Goal: Task Accomplishment & Management: Complete application form

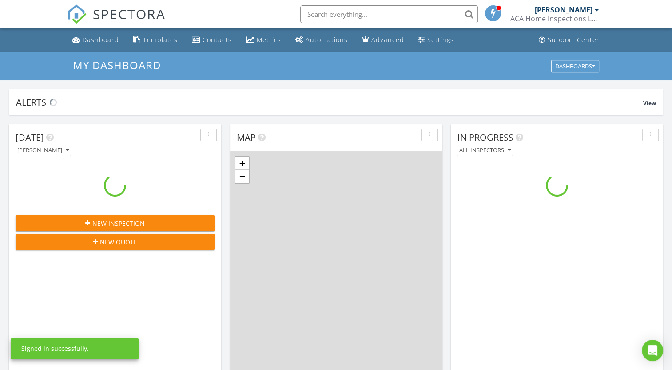
scroll to position [822, 686]
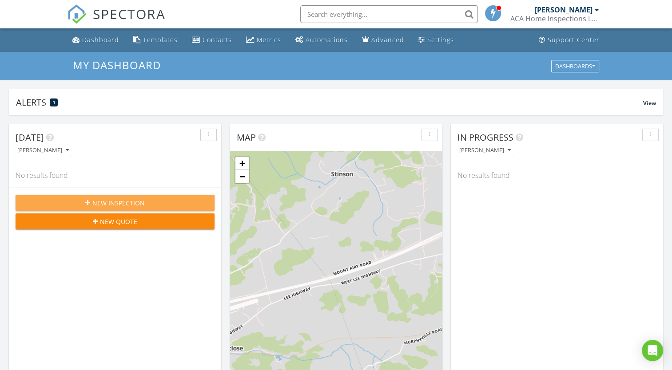
click at [114, 202] on span "New Inspection" at bounding box center [118, 202] width 52 height 9
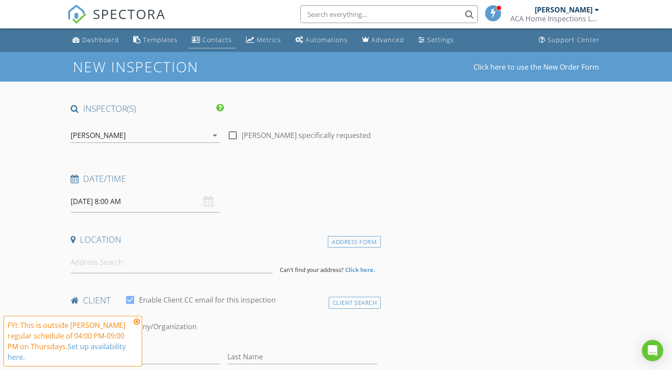
click at [224, 40] on div "Contacts" at bounding box center [216, 40] width 29 height 8
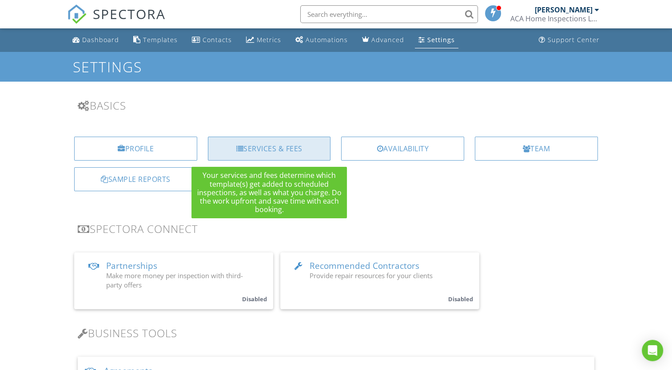
click at [267, 151] on div "Services & Fees" at bounding box center [269, 149] width 123 height 24
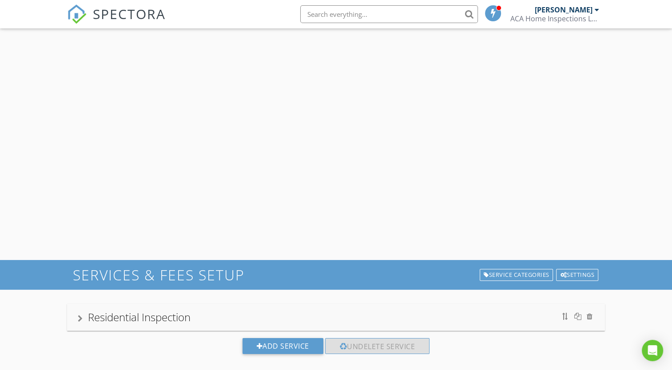
scroll to position [52, 0]
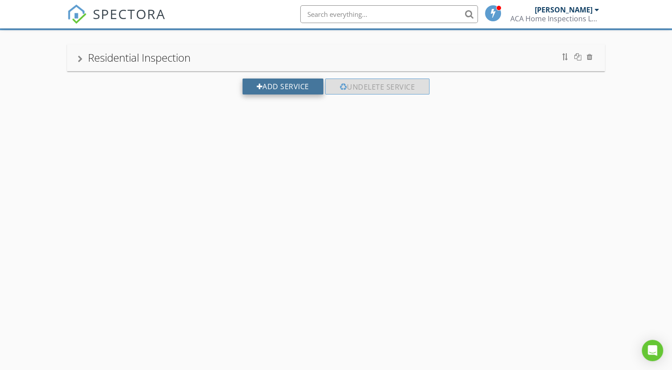
click at [278, 90] on div "Add Service" at bounding box center [282, 87] width 81 height 16
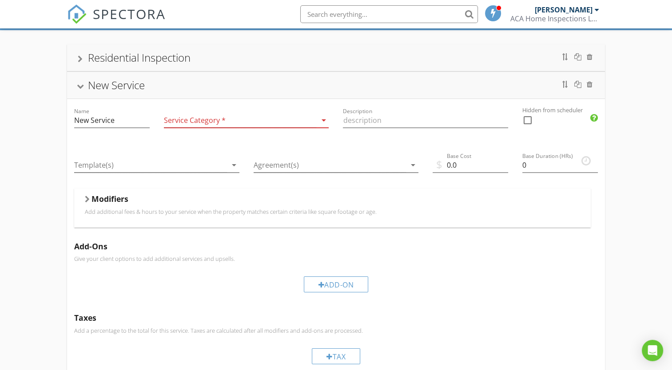
click at [220, 122] on div at bounding box center [240, 120] width 152 height 15
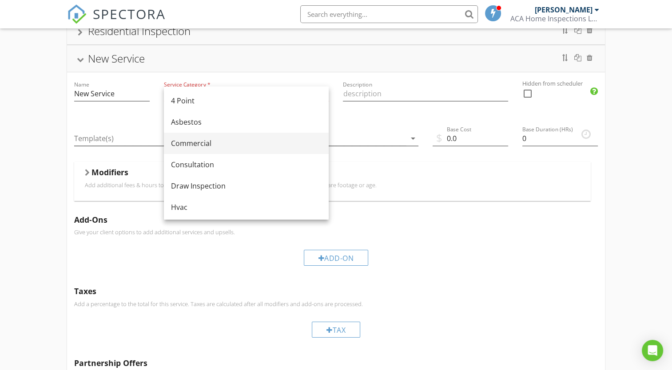
scroll to position [71, 0]
click at [226, 149] on div "Commercial" at bounding box center [246, 143] width 151 height 11
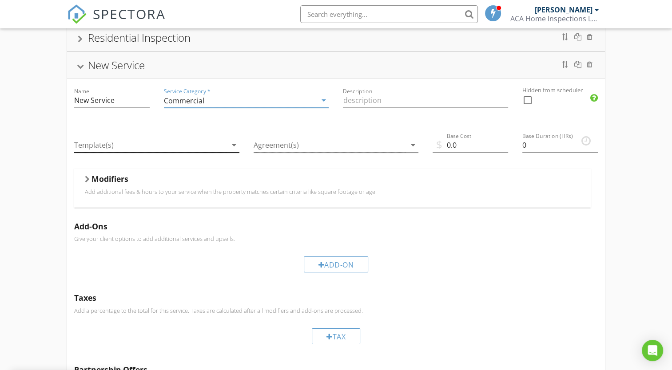
click at [172, 148] on div at bounding box center [150, 145] width 152 height 15
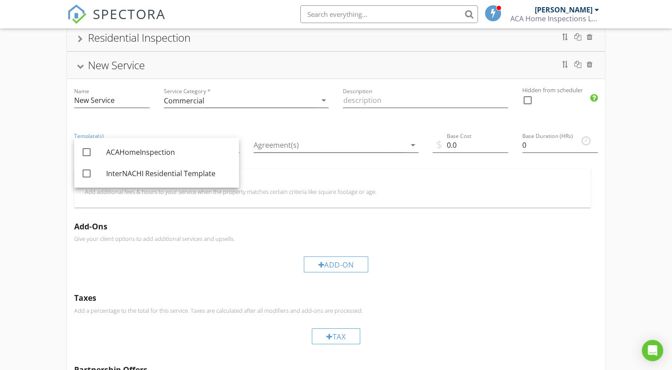
click at [297, 193] on p "Add additional fees & hours to your service when the property matches certain c…" at bounding box center [332, 191] width 495 height 7
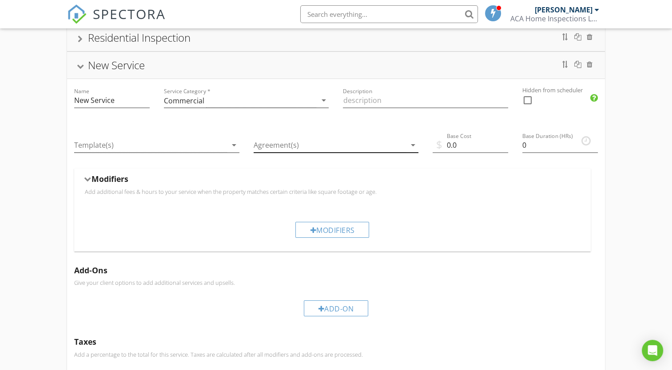
click at [319, 139] on div at bounding box center [330, 145] width 152 height 15
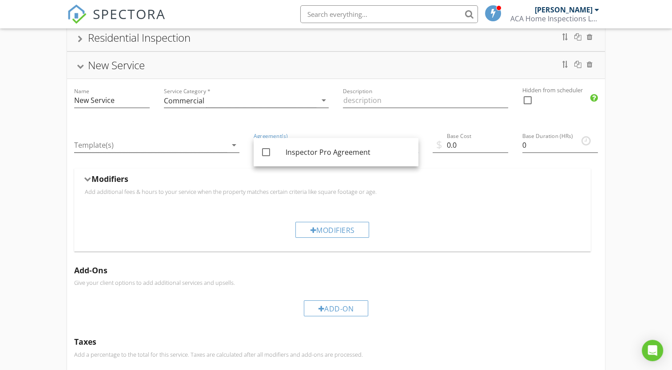
click at [406, 203] on div "Modifiers Add additional fees & hours to your service when the property matches…" at bounding box center [332, 188] width 516 height 39
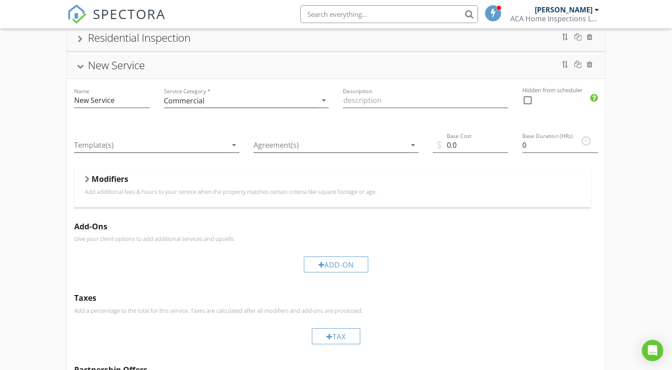
scroll to position [0, 0]
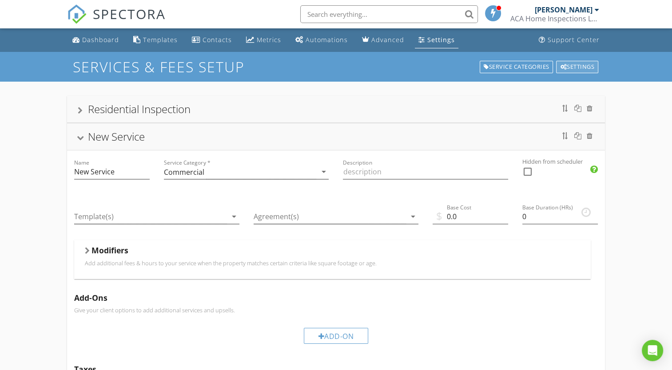
click at [576, 63] on div "Settings" at bounding box center [577, 67] width 42 height 12
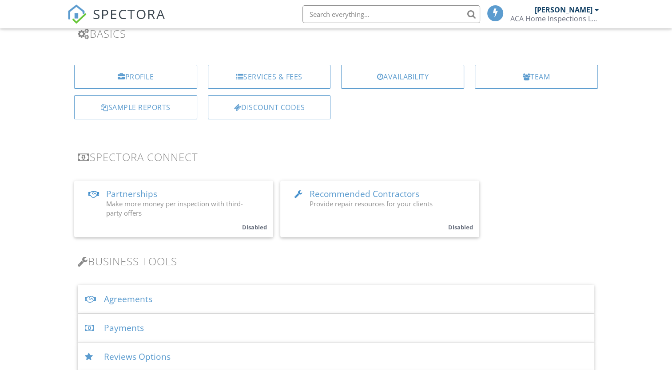
click at [141, 300] on div "Agreements" at bounding box center [336, 299] width 516 height 29
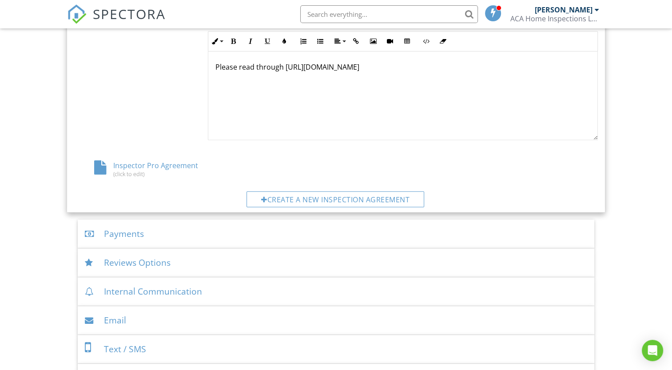
scroll to position [414, 0]
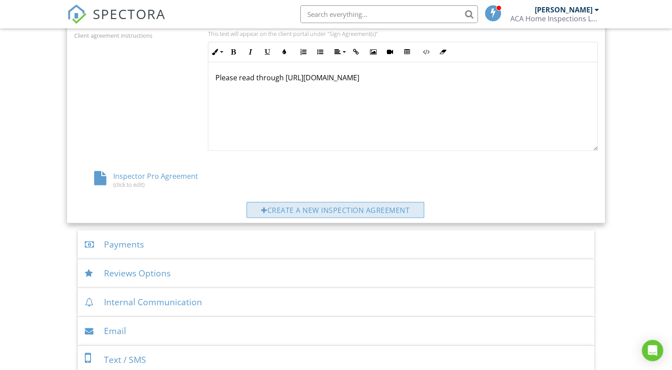
click at [301, 207] on div "Create a new inspection agreement" at bounding box center [335, 210] width 178 height 16
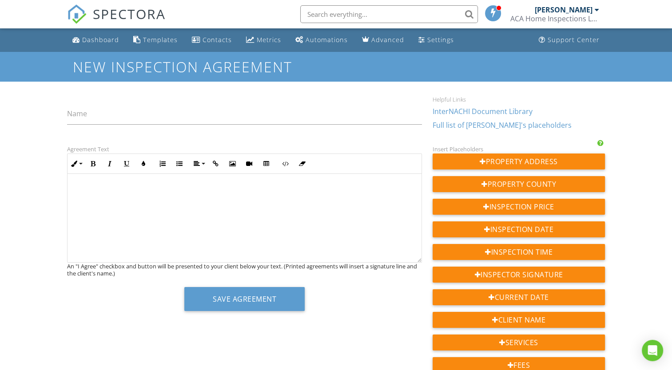
click at [159, 190] on p at bounding box center [245, 190] width 340 height 10
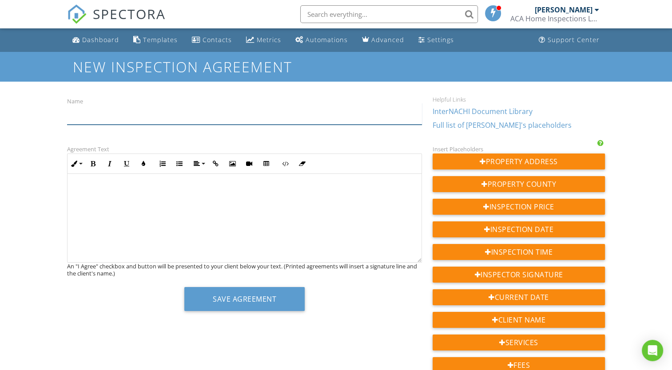
click at [109, 122] on input "Name" at bounding box center [244, 114] width 355 height 22
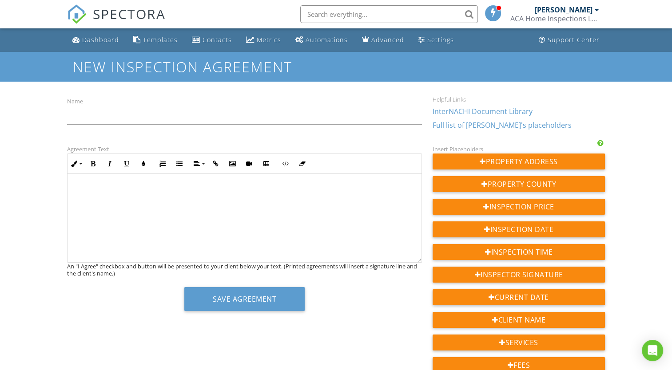
click at [213, 202] on div "​ ​" at bounding box center [244, 218] width 354 height 89
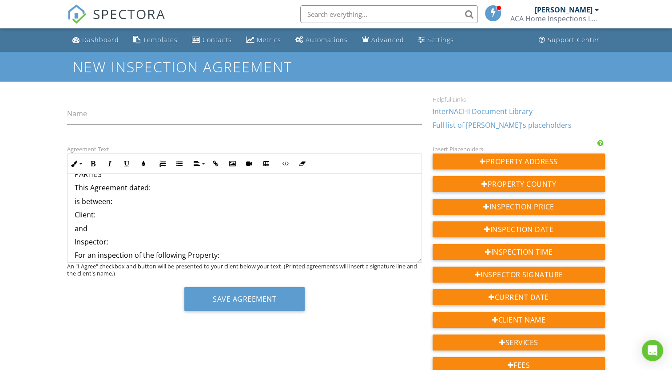
scroll to position [76, 0]
click at [122, 200] on p "is between:" at bounding box center [245, 201] width 340 height 10
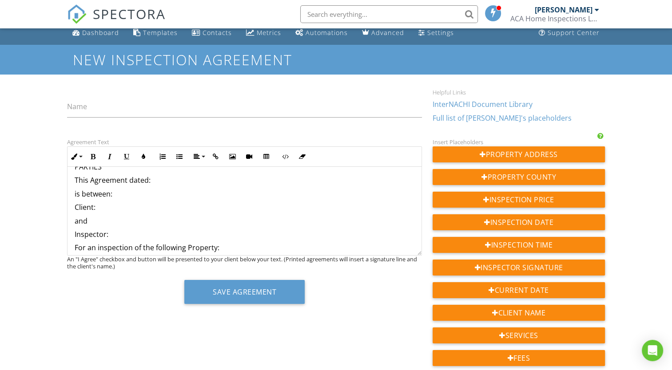
scroll to position [0, 0]
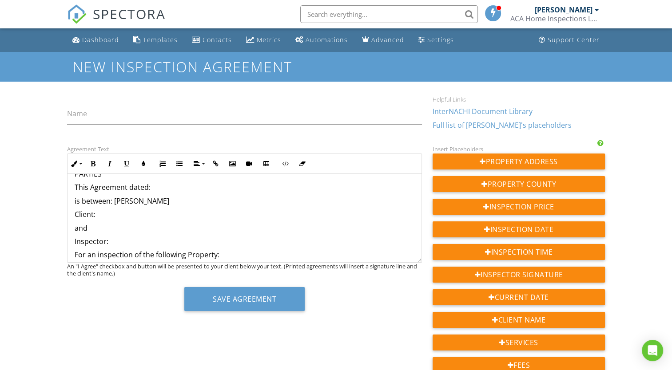
click at [110, 214] on p "Client:" at bounding box center [245, 215] width 340 height 10
click at [172, 202] on p "is between: Alan Schappacher" at bounding box center [245, 201] width 340 height 10
click at [124, 214] on p "Client:" at bounding box center [245, 215] width 340 height 10
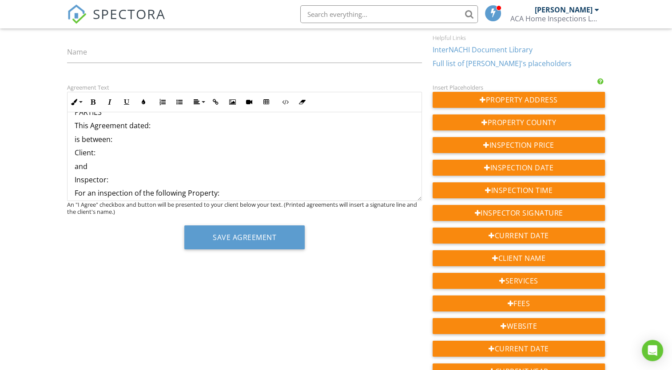
scroll to position [64, 0]
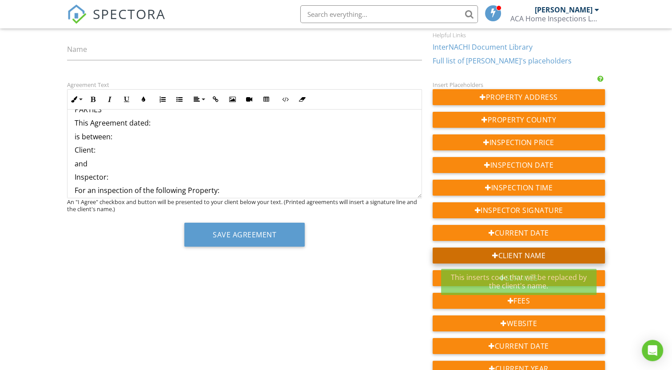
click at [504, 255] on div "Client Name" at bounding box center [518, 256] width 172 height 16
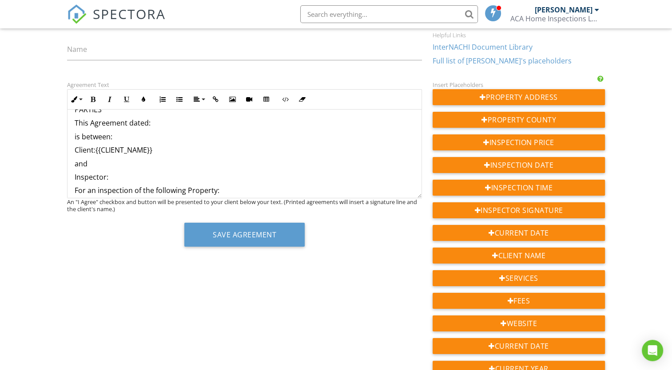
click at [131, 180] on p "Inspector:" at bounding box center [245, 177] width 340 height 10
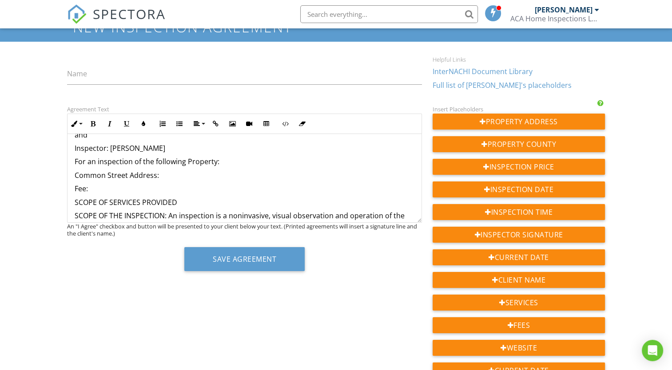
scroll to position [131, 0]
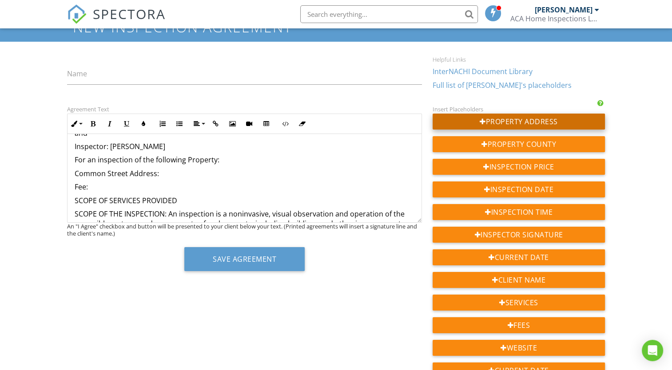
click at [527, 121] on div "Property Address" at bounding box center [518, 122] width 172 height 16
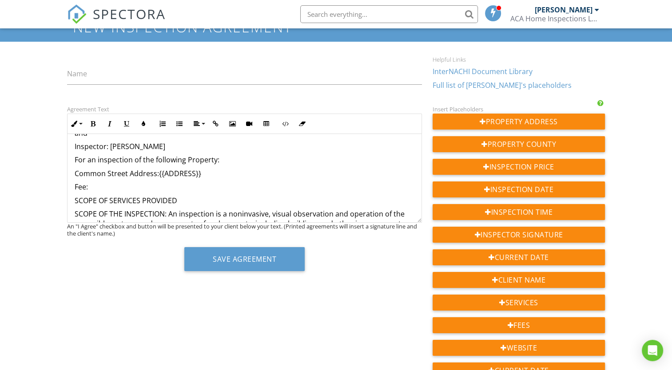
scroll to position [155, 0]
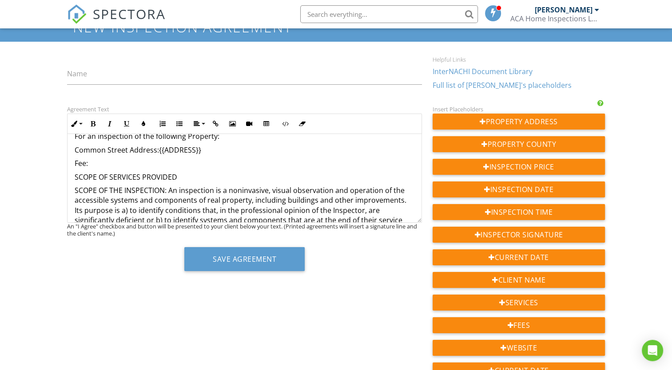
click at [99, 163] on p "Fee:" at bounding box center [245, 164] width 340 height 10
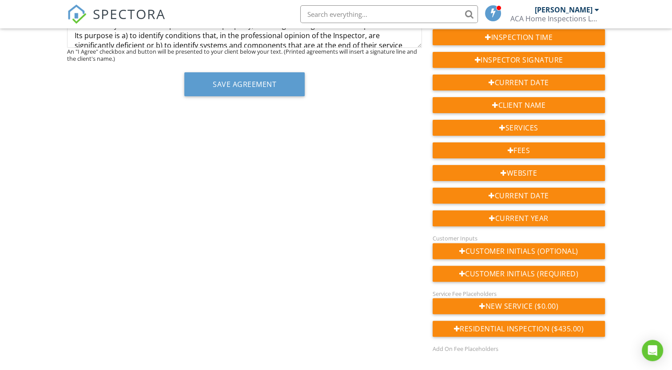
scroll to position [230, 0]
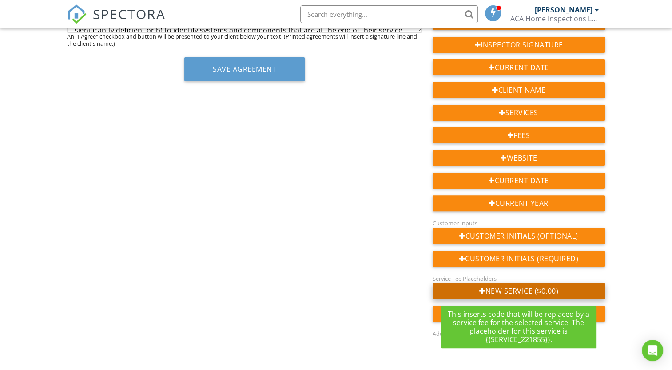
click at [511, 288] on div "New Service ($0.00)" at bounding box center [518, 291] width 172 height 16
click at [509, 288] on div "New Service ($0.00)" at bounding box center [518, 291] width 172 height 16
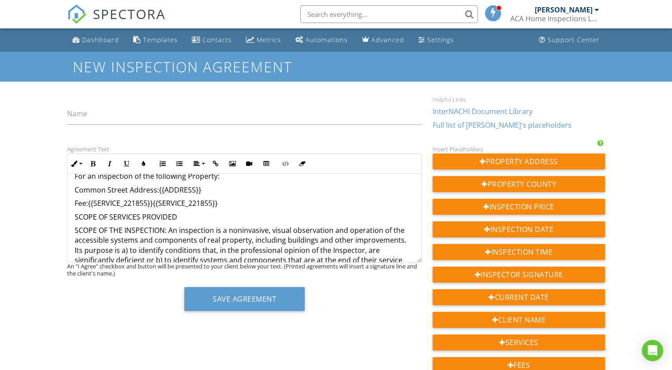
scroll to position [173, 0]
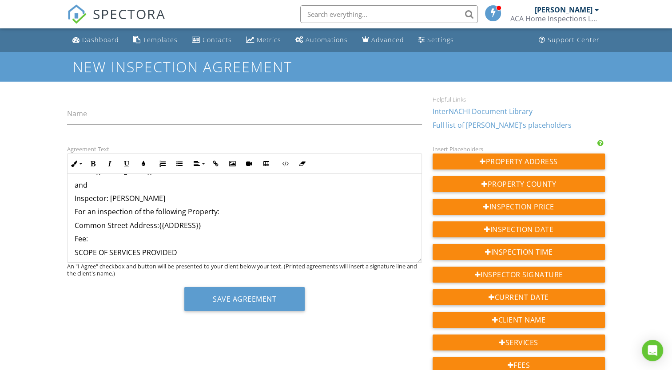
scroll to position [119, 0]
click at [96, 236] on p "Fee:" at bounding box center [245, 239] width 340 height 10
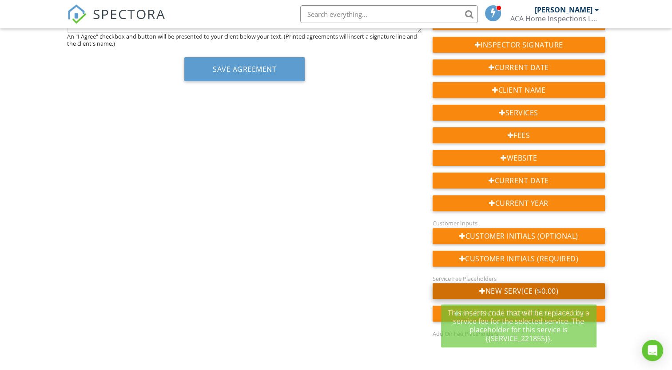
click at [549, 292] on div "New Service ($0.00)" at bounding box center [518, 291] width 172 height 16
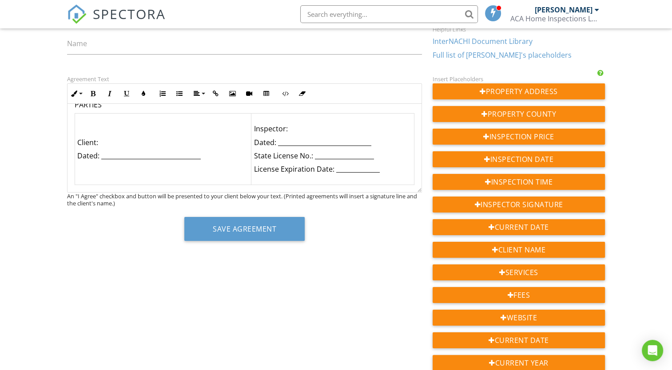
scroll to position [59, 0]
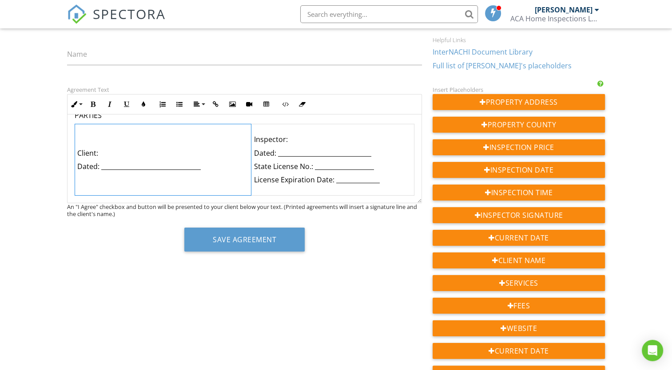
click at [111, 169] on p "Dated: ________________________________" at bounding box center [162, 167] width 171 height 10
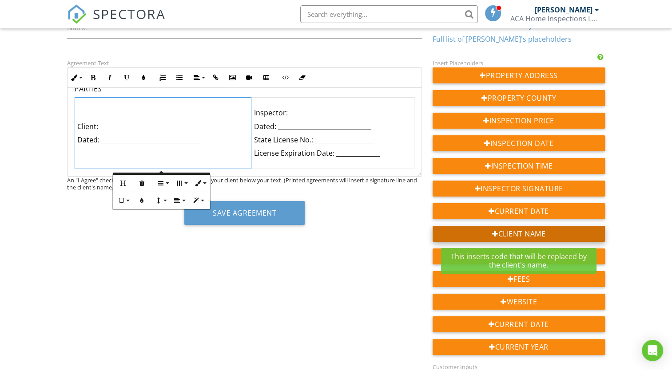
scroll to position [90, 0]
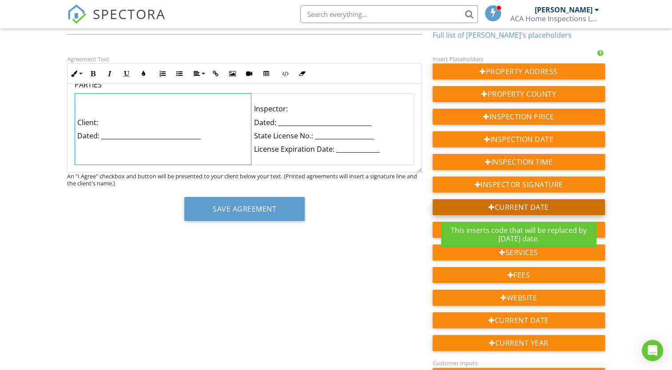
click at [535, 206] on div "Current Date" at bounding box center [518, 207] width 172 height 16
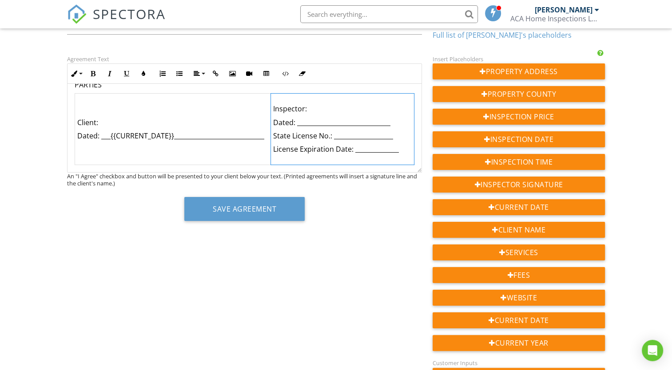
click at [307, 125] on p "Dated: ______________________________" at bounding box center [342, 123] width 139 height 10
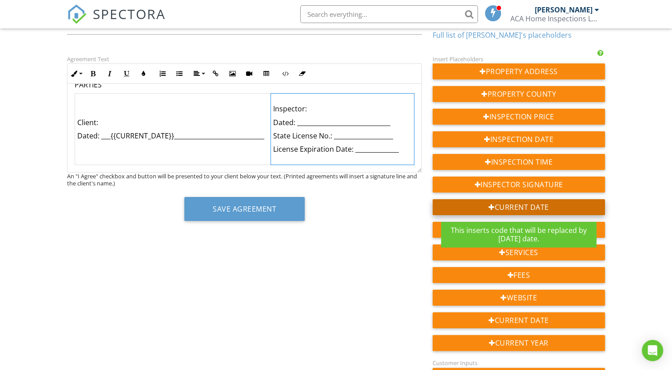
click at [529, 211] on div "Current Date" at bounding box center [518, 207] width 172 height 16
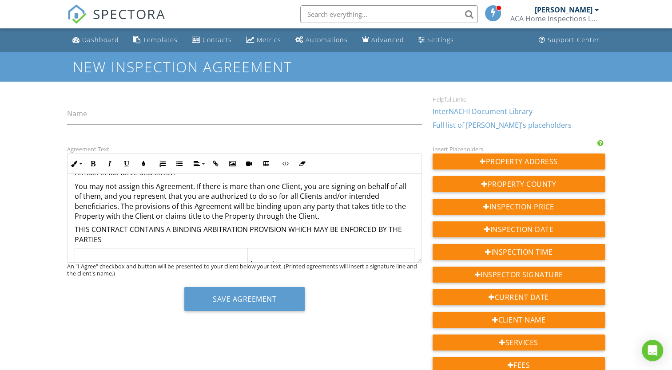
scroll to position [1932, 0]
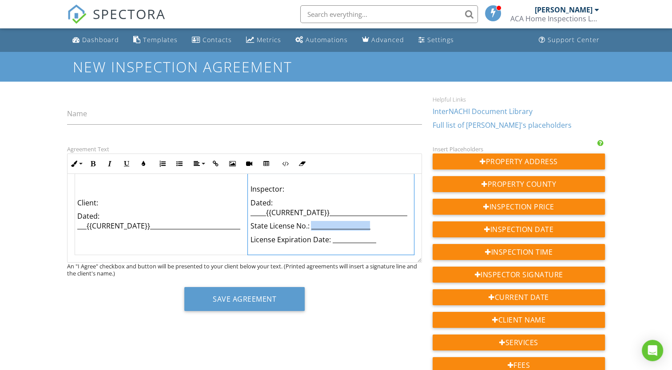
drag, startPoint x: 367, startPoint y: 228, endPoint x: 308, endPoint y: 223, distance: 59.3
click at [308, 223] on p "State License No.: ___________________" at bounding box center [331, 226] width 162 height 10
drag, startPoint x: 371, startPoint y: 241, endPoint x: 327, endPoint y: 233, distance: 44.6
click at [327, 233] on td "Inspector: Dated: _____{{CURRENT_DATE}}_________________________ State License …" at bounding box center [331, 214] width 167 height 81
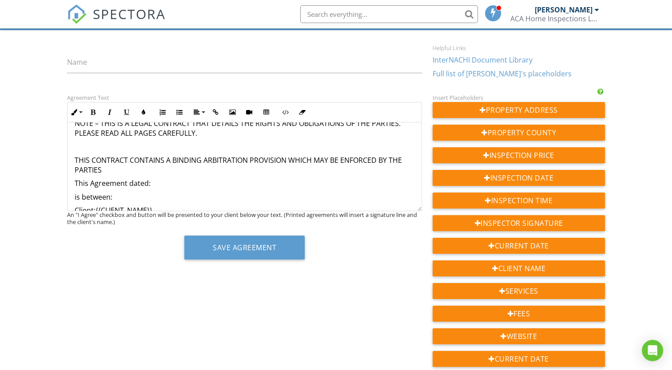
scroll to position [0, 0]
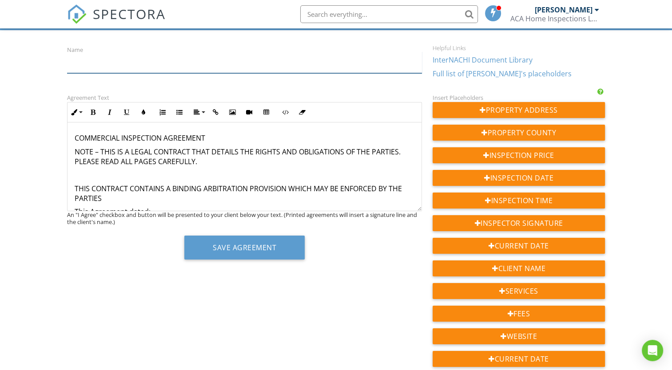
click at [126, 65] on input "Name" at bounding box center [244, 63] width 355 height 22
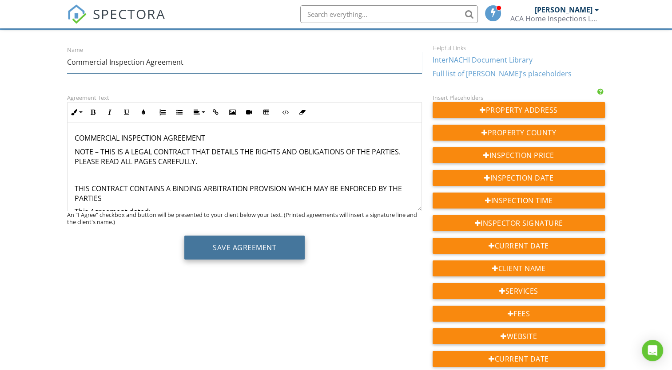
type input "Commercial Inspection Agreement"
click at [238, 238] on button "Save Agreement" at bounding box center [244, 248] width 120 height 24
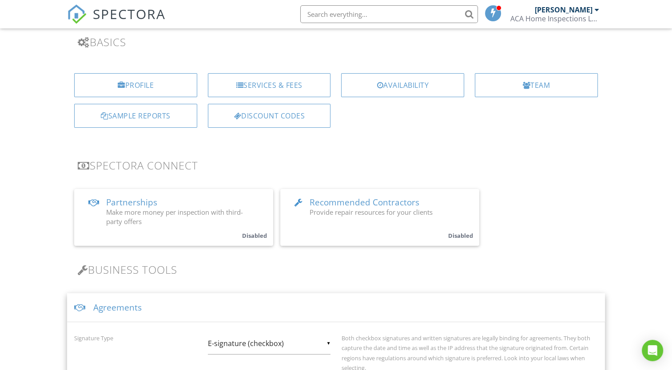
scroll to position [64, 0]
click at [279, 80] on div "Services & Fees" at bounding box center [269, 85] width 123 height 24
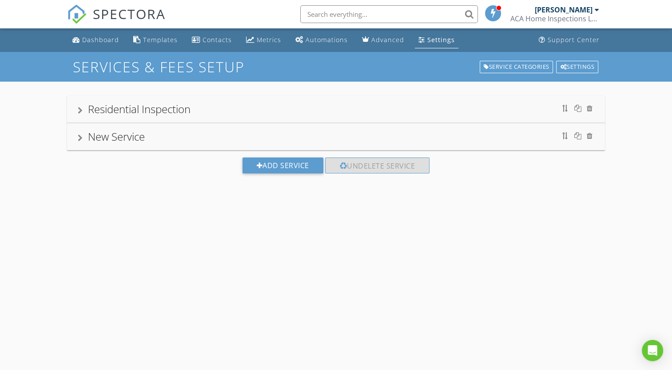
click at [184, 134] on div "New Service" at bounding box center [336, 137] width 516 height 16
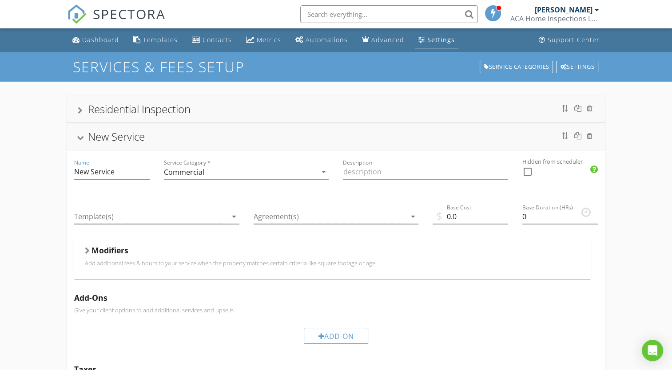
click at [123, 170] on input "New Service" at bounding box center [111, 172] width 75 height 15
type input "N"
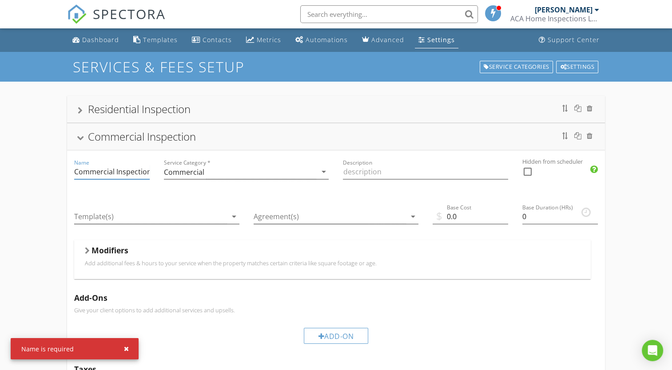
scroll to position [0, 0]
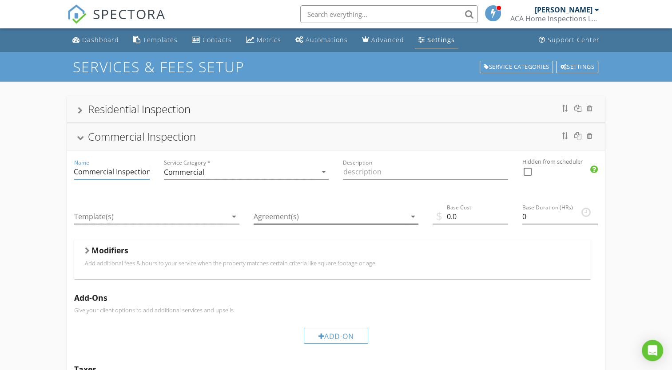
type input "Commercial Inspection"
click at [403, 218] on div at bounding box center [330, 217] width 152 height 15
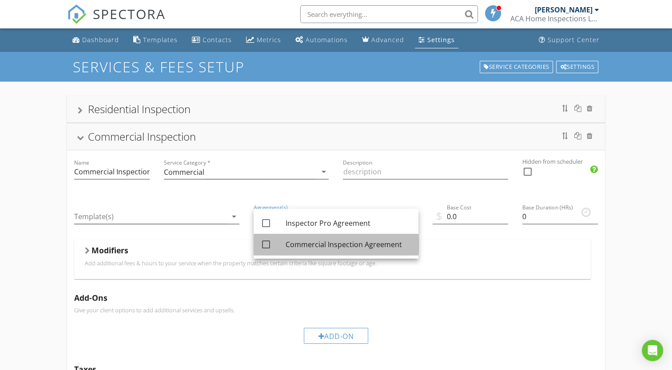
click at [361, 246] on div "Commercial Inspection Agreement" at bounding box center [348, 244] width 126 height 11
checkbox input "true"
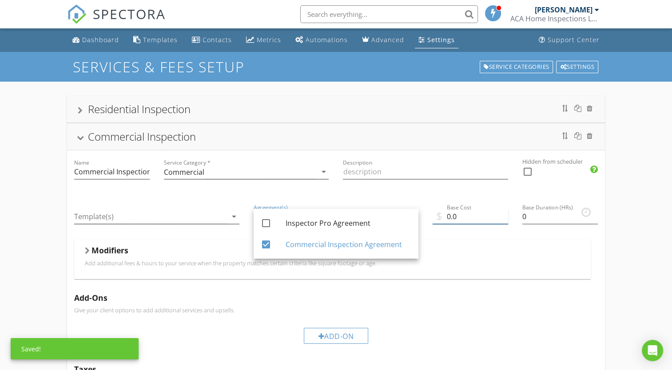
click at [462, 213] on input "0.0" at bounding box center [469, 217] width 75 height 15
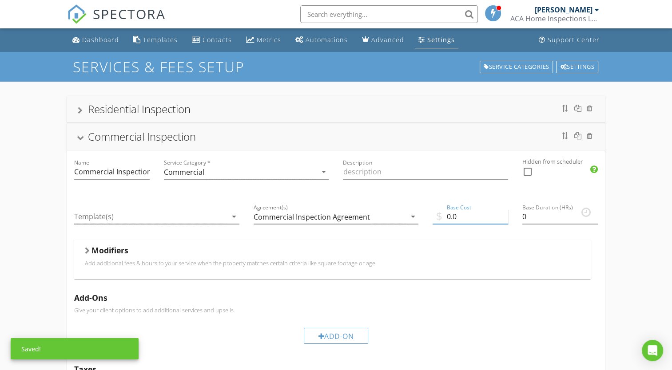
type input "0"
type input "500.00"
click at [583, 215] on div "Base Duration (HRs) 0" at bounding box center [559, 218] width 75 height 29
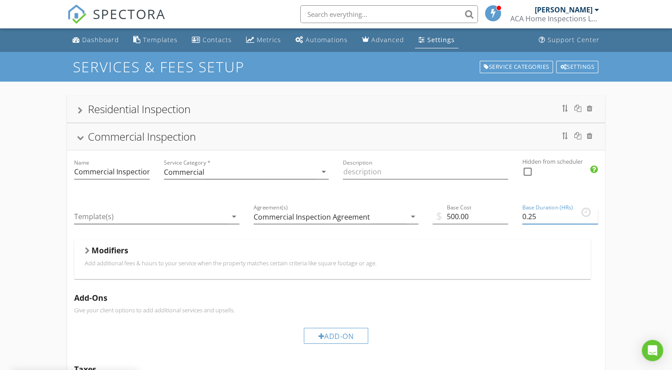
click at [593, 216] on input "0.25" at bounding box center [559, 217] width 75 height 15
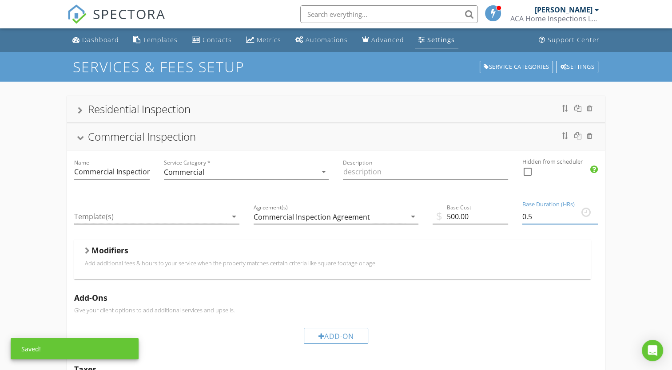
click at [594, 213] on input "0.5" at bounding box center [559, 217] width 75 height 15
click at [594, 213] on input "0.75" at bounding box center [559, 217] width 75 height 15
click at [594, 213] on input "1" at bounding box center [559, 217] width 75 height 15
click at [594, 213] on input "1.25" at bounding box center [559, 217] width 75 height 15
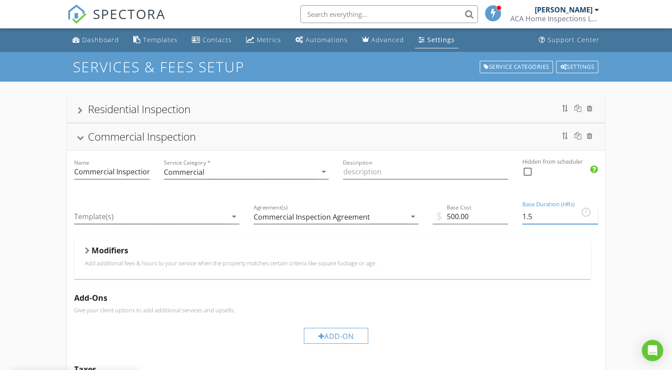
click at [594, 213] on input "1.5" at bounding box center [559, 217] width 75 height 15
click at [594, 213] on input "1.75" at bounding box center [559, 217] width 75 height 15
click at [594, 213] on input "2" at bounding box center [559, 217] width 75 height 15
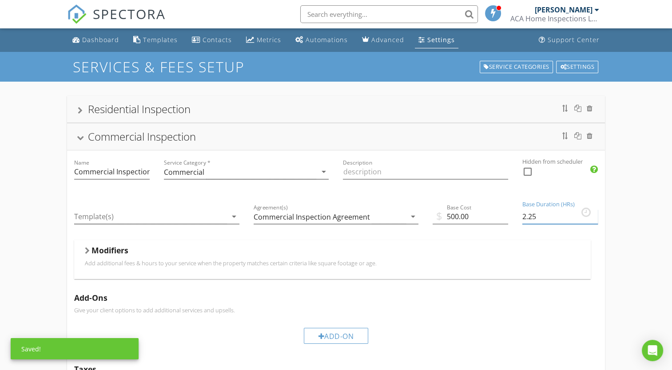
click at [594, 213] on input "2.25" at bounding box center [559, 217] width 75 height 15
type input "2.5"
click at [594, 213] on input "2.5" at bounding box center [559, 217] width 75 height 15
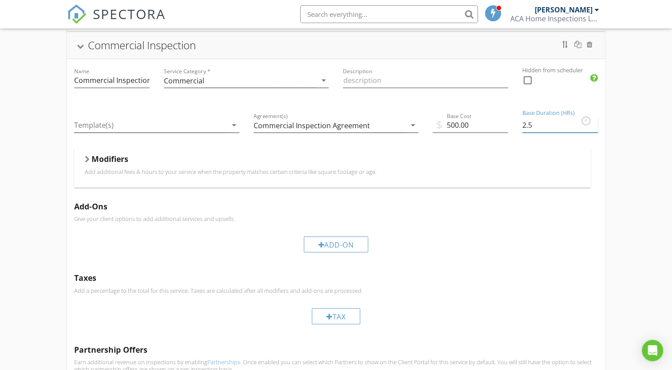
scroll to position [159, 0]
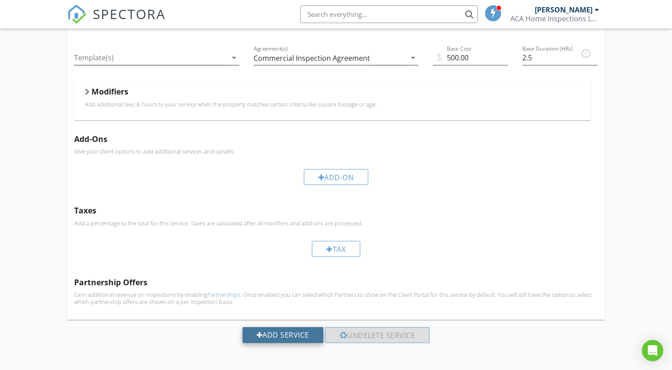
click at [275, 329] on div "Add Service" at bounding box center [282, 335] width 81 height 16
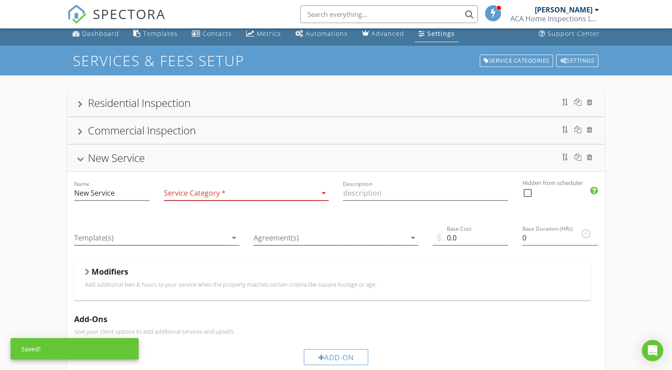
scroll to position [5, 0]
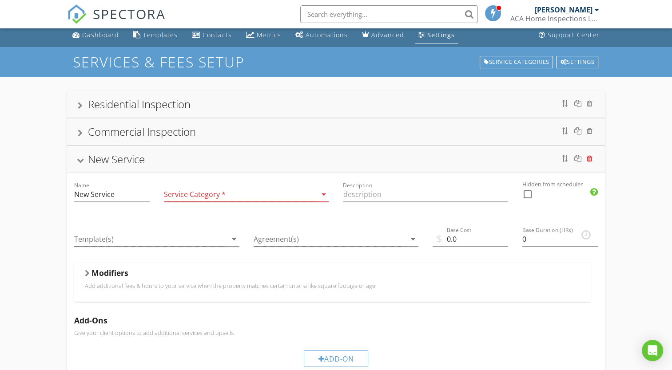
click at [588, 158] on div at bounding box center [590, 158] width 6 height 7
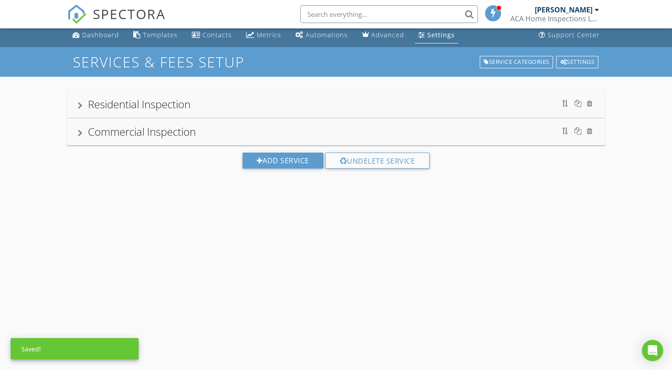
click at [213, 128] on div "Commercial Inspection" at bounding box center [336, 132] width 516 height 16
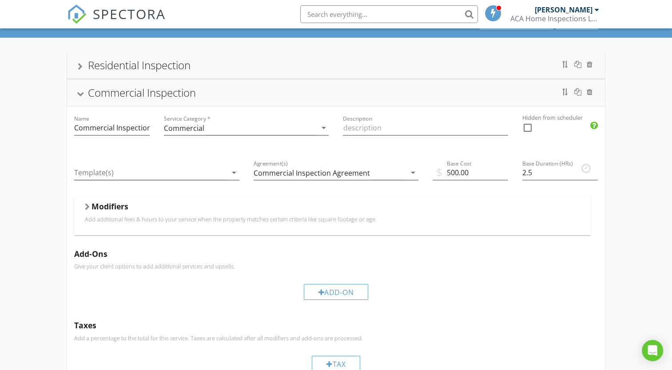
scroll to position [0, 0]
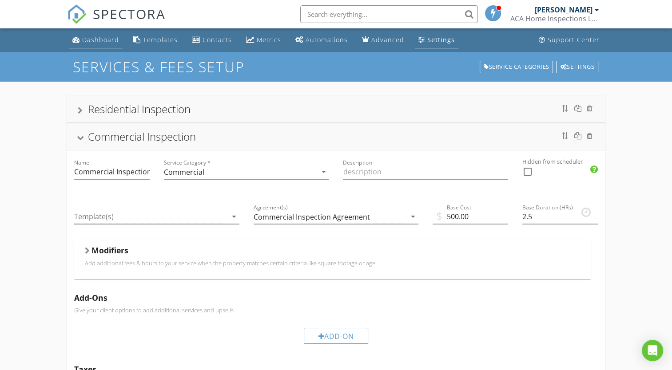
click at [94, 41] on div "Dashboard" at bounding box center [100, 40] width 37 height 8
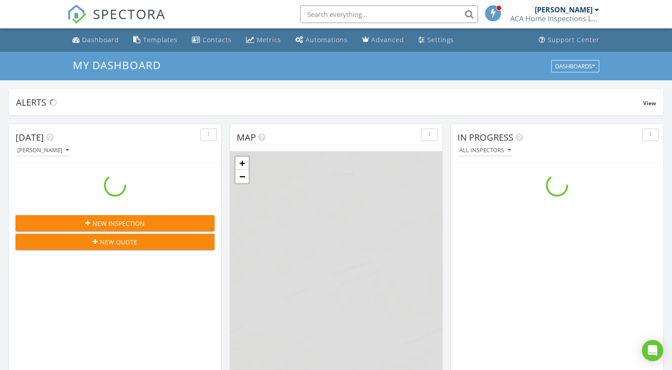
scroll to position [822, 686]
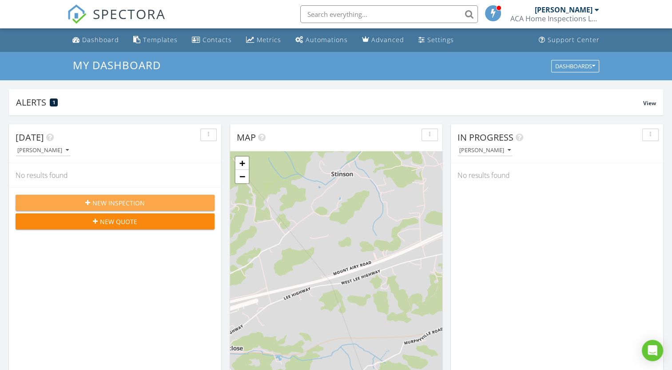
click at [121, 204] on span "New Inspection" at bounding box center [118, 202] width 52 height 9
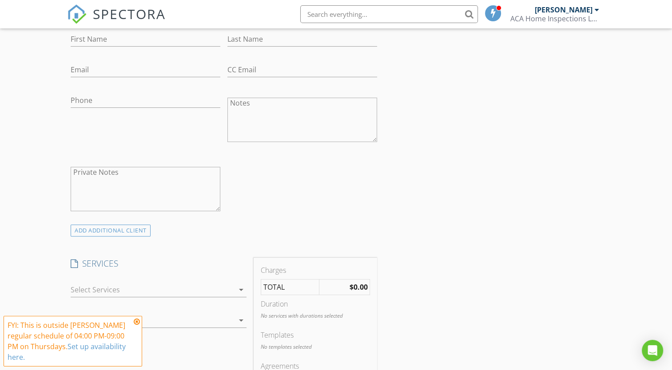
scroll to position [438, 0]
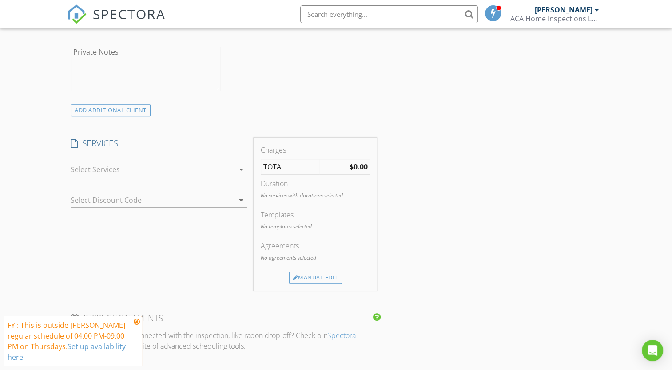
click at [210, 163] on div at bounding box center [152, 170] width 163 height 14
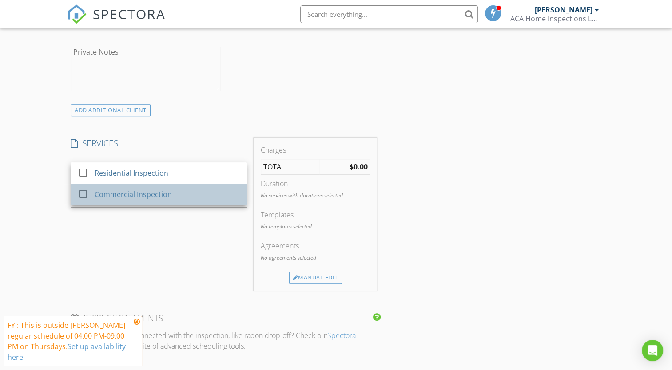
click at [176, 191] on div "Commercial Inspection" at bounding box center [167, 195] width 145 height 18
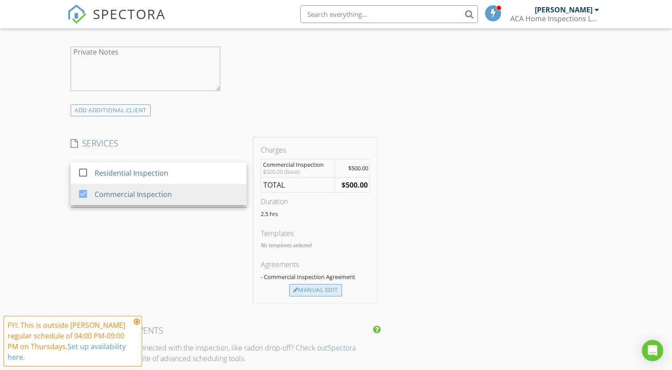
click at [327, 289] on div "Manual Edit" at bounding box center [315, 290] width 53 height 12
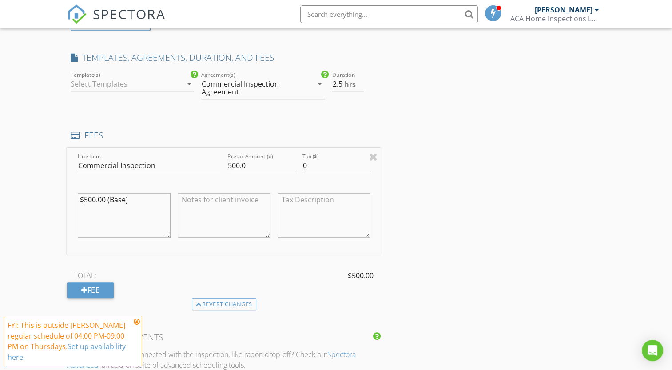
scroll to position [525, 0]
click at [249, 163] on input "500.0" at bounding box center [261, 165] width 68 height 15
type input "5"
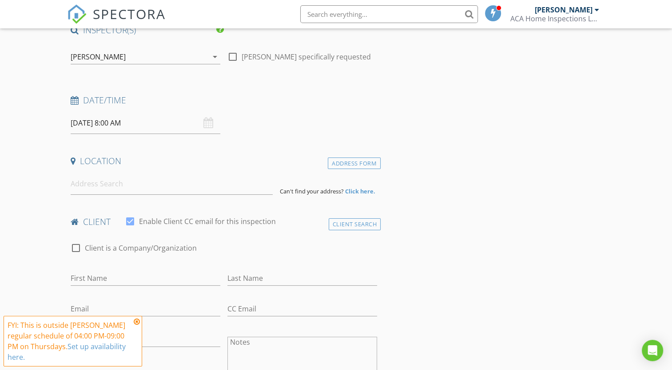
scroll to position [78, 0]
type input "250.00"
click at [204, 184] on input at bounding box center [172, 185] width 202 height 22
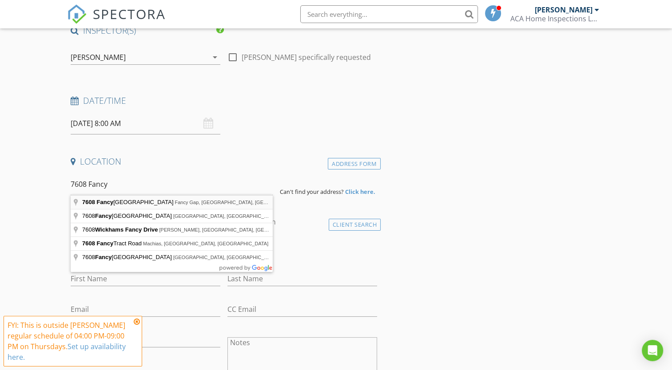
type input "7608 Fancy Gap Highway, Fancy Gap, VA, USA"
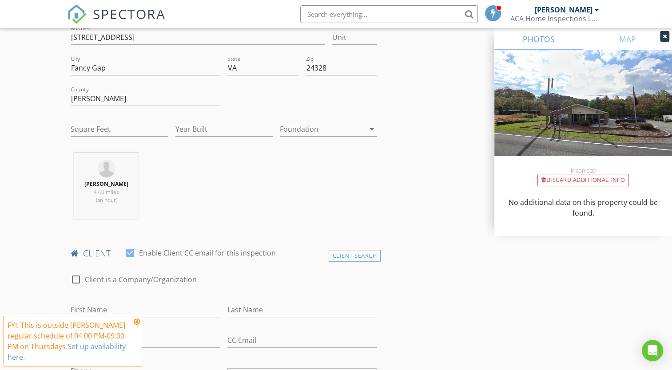
scroll to position [227, 0]
click at [556, 181] on div "Discard Additional info" at bounding box center [582, 180] width 91 height 12
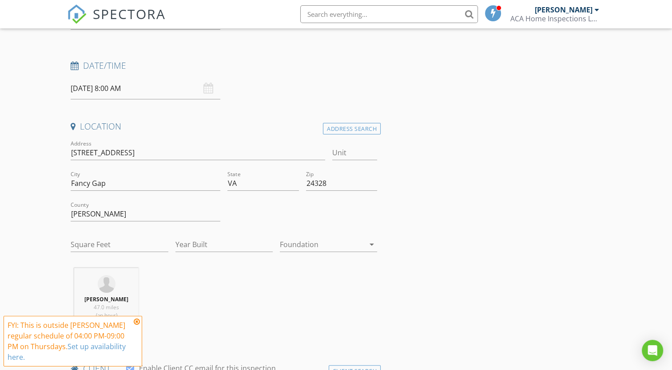
scroll to position [114, 0]
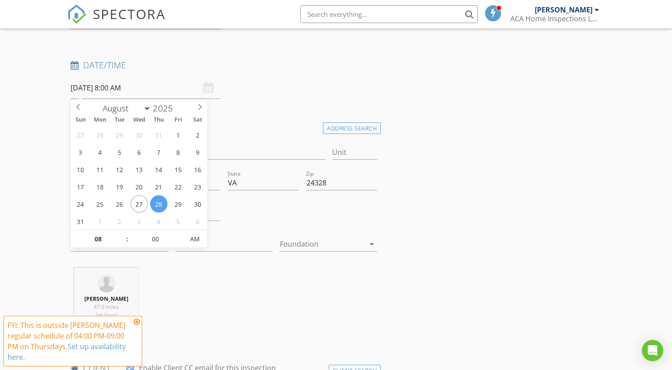
click at [132, 88] on input "08/28/2025 8:00 AM" at bounding box center [146, 88] width 150 height 22
type input "08/29/2025 8:00 AM"
type input "09"
type input "08/29/2025 9:00 AM"
click at [123, 232] on span at bounding box center [122, 234] width 6 height 9
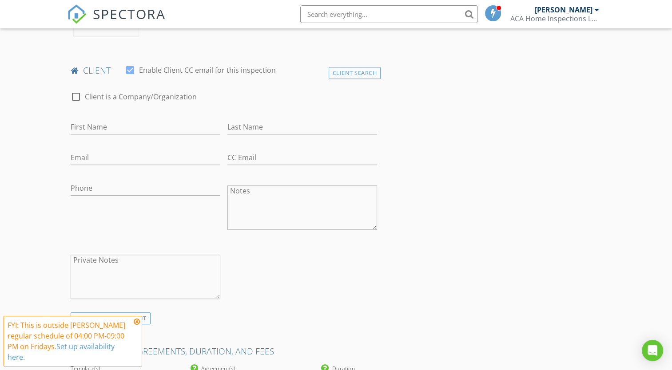
scroll to position [410, 0]
click at [183, 128] on input "First Name" at bounding box center [146, 129] width 150 height 15
type input "Oliver"
type input "Musso"
click at [158, 162] on input "Email" at bounding box center [146, 159] width 150 height 15
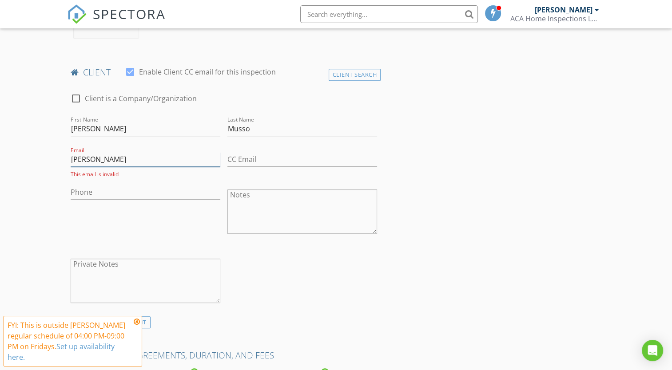
click at [129, 158] on input "Oliver" at bounding box center [146, 159] width 150 height 15
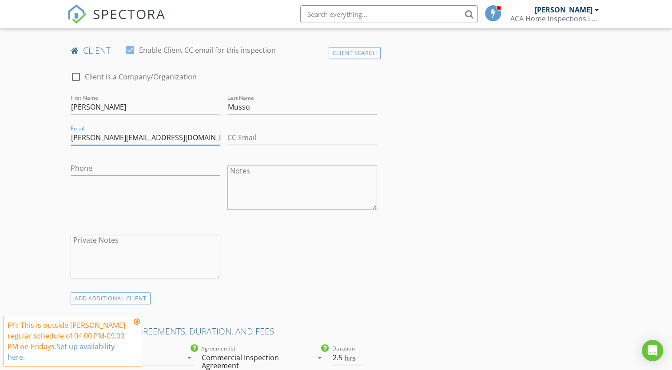
scroll to position [433, 0]
type input "Oliver@postalrealty.com"
click at [124, 168] on input "Phone" at bounding box center [146, 166] width 150 height 15
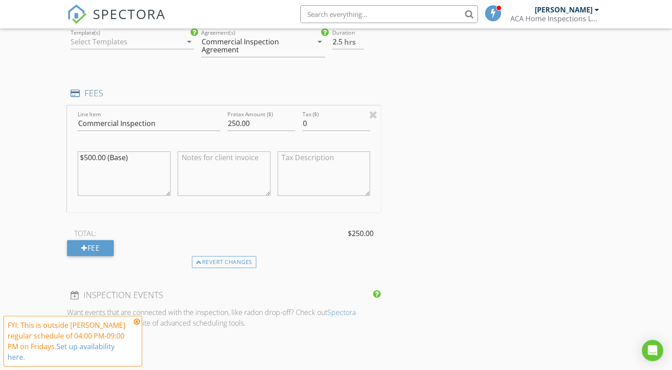
scroll to position [757, 0]
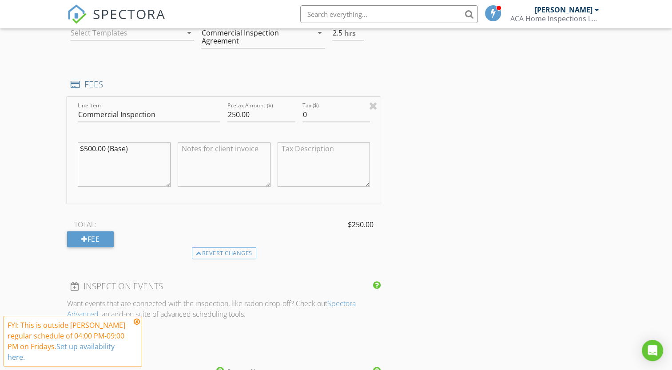
type input "516-672-8981"
click at [137, 321] on icon at bounding box center [137, 321] width 6 height 7
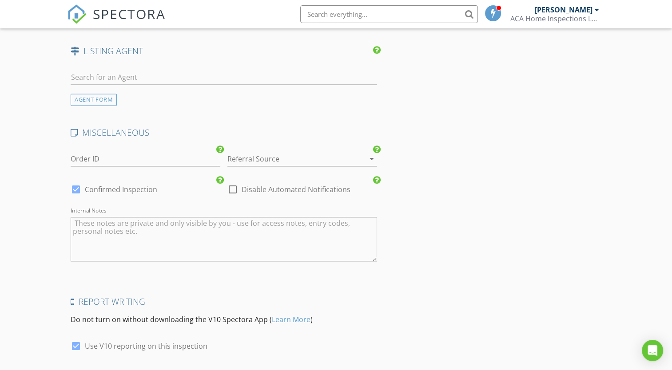
scroll to position [1228, 0]
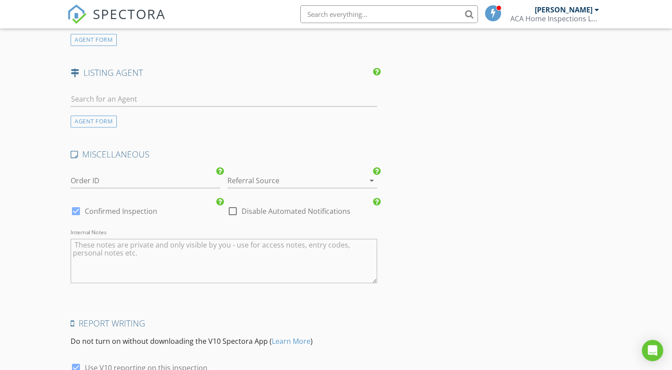
click at [252, 179] on div at bounding box center [289, 181] width 125 height 14
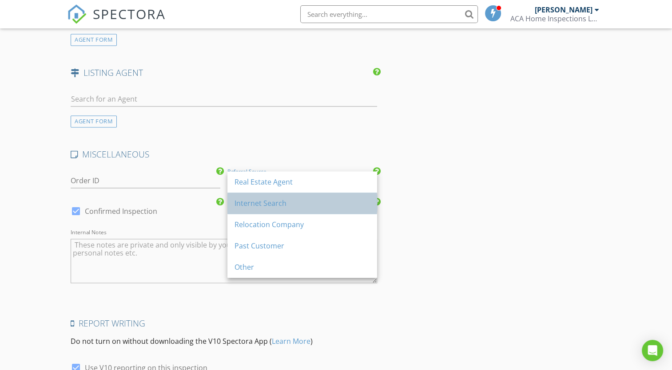
click at [281, 206] on div "Internet Search" at bounding box center [301, 203] width 135 height 11
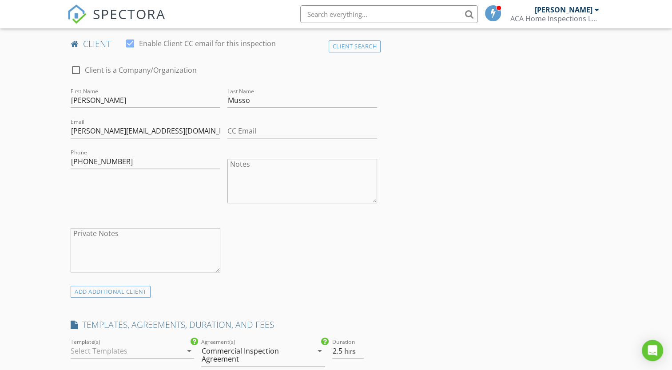
scroll to position [439, 0]
click at [74, 67] on div at bounding box center [75, 69] width 15 height 15
checkbox input "true"
click at [101, 100] on input "Oliver" at bounding box center [224, 100] width 306 height 15
type input "O"
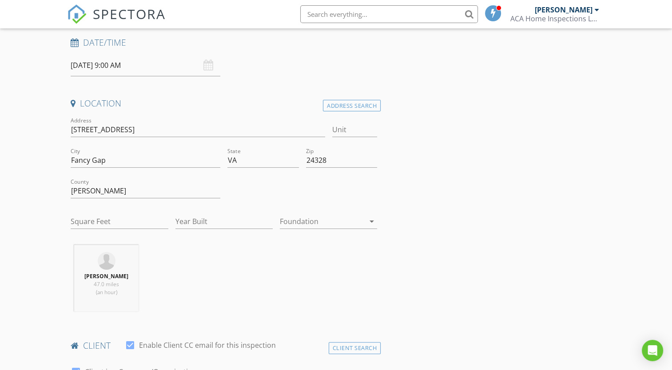
scroll to position [138, 0]
type input "Postal Realty Trust"
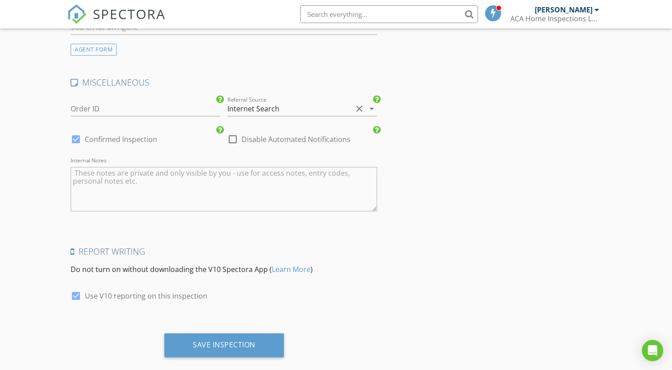
scroll to position [1312, 0]
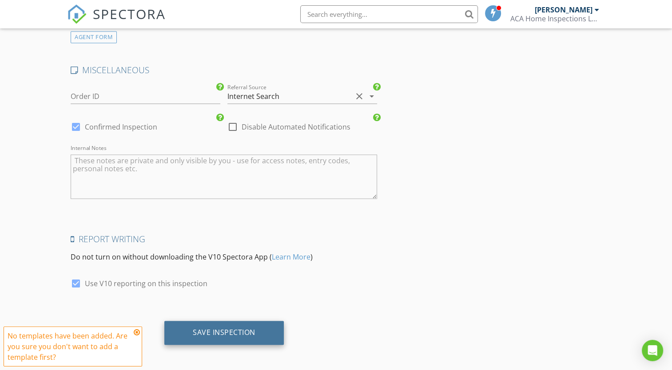
click at [226, 328] on div "Save Inspection" at bounding box center [224, 332] width 63 height 9
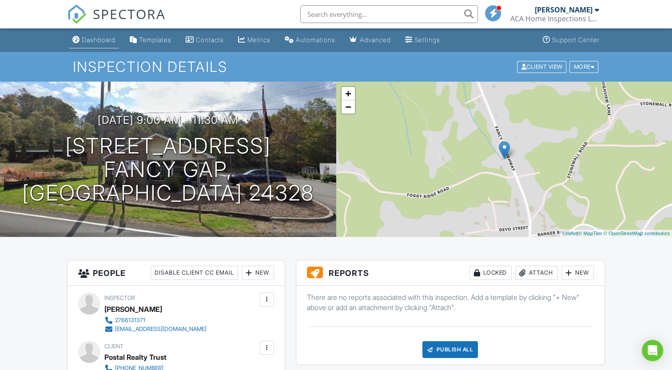
click at [99, 44] on link "Dashboard" at bounding box center [94, 40] width 50 height 16
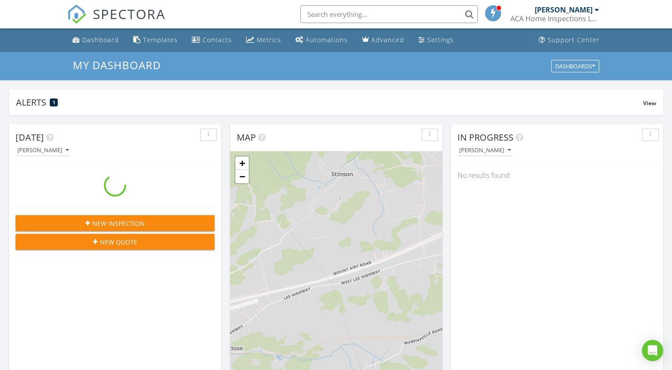
scroll to position [822, 686]
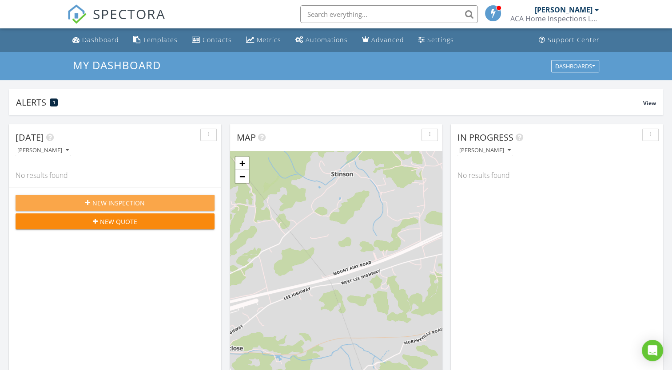
click at [108, 206] on span "New Inspection" at bounding box center [118, 202] width 52 height 9
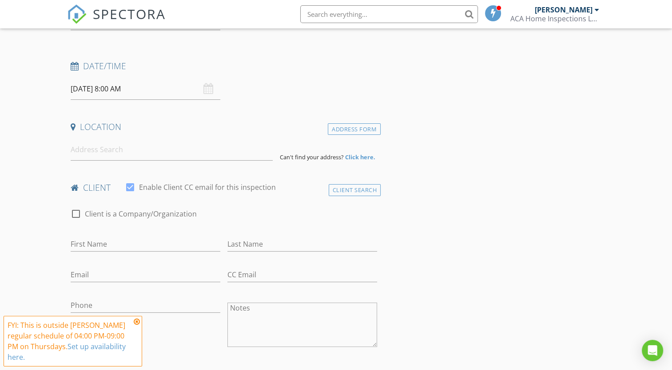
scroll to position [115, 0]
click at [151, 152] on input at bounding box center [172, 147] width 202 height 22
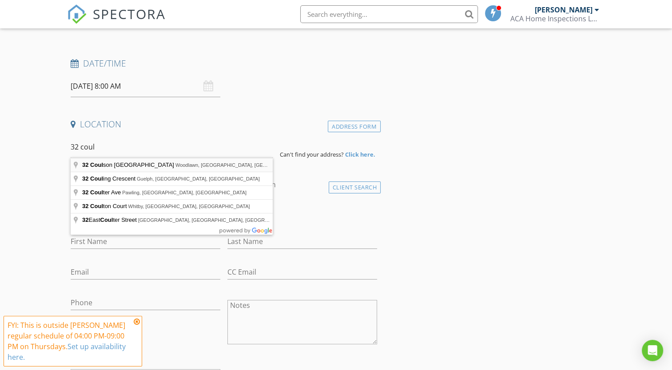
type input "32 Coulson Church Road, Woodlawn, VA, USA"
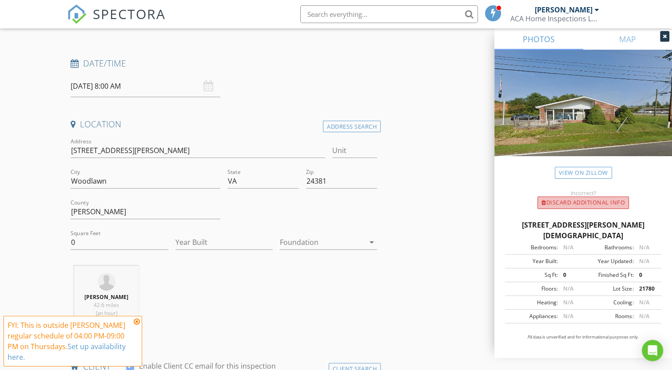
click at [587, 204] on div "Discard Additional info" at bounding box center [582, 203] width 91 height 12
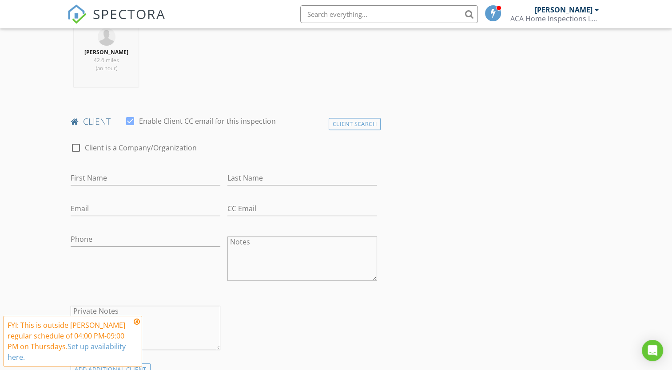
scroll to position [373, 0]
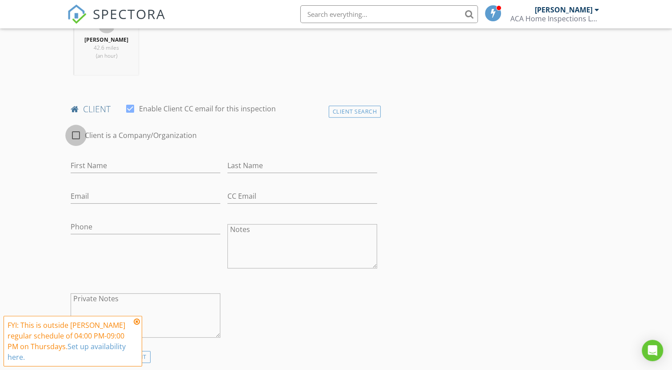
click at [77, 132] on div at bounding box center [75, 135] width 15 height 15
checkbox input "true"
click at [104, 166] on input "Enable Client CC email for this inspection" at bounding box center [224, 166] width 306 height 15
type input "Postal Realty Trust"
click at [104, 192] on input "Email" at bounding box center [146, 196] width 150 height 15
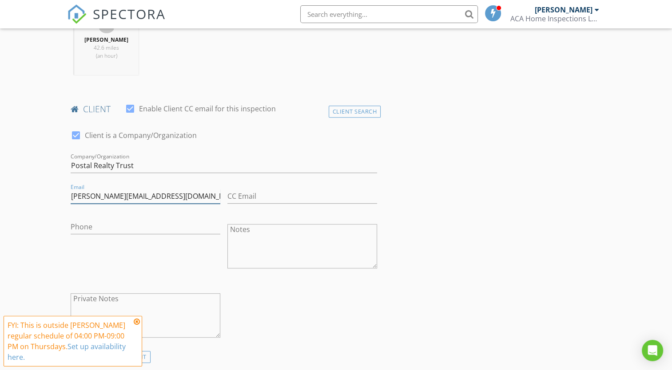
type input "[PERSON_NAME][EMAIL_ADDRESS][DOMAIN_NAME]"
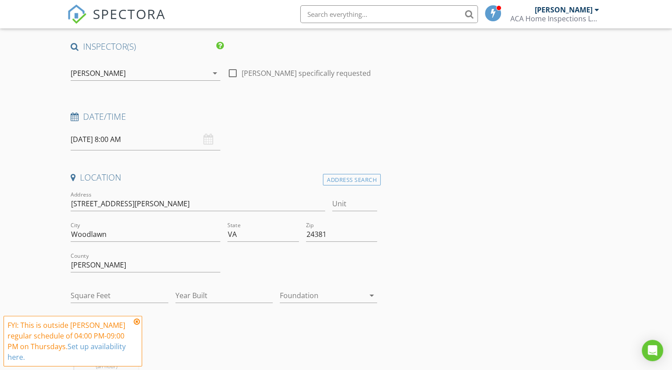
scroll to position [62, 0]
type input "516-672-8981"
click at [205, 141] on div "08/28/2025 8:00 AM" at bounding box center [146, 140] width 150 height 22
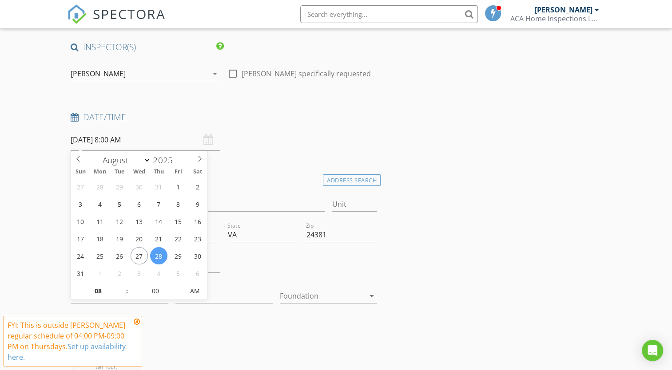
click at [130, 139] on input "08/28/2025 8:00 AM" at bounding box center [146, 140] width 150 height 22
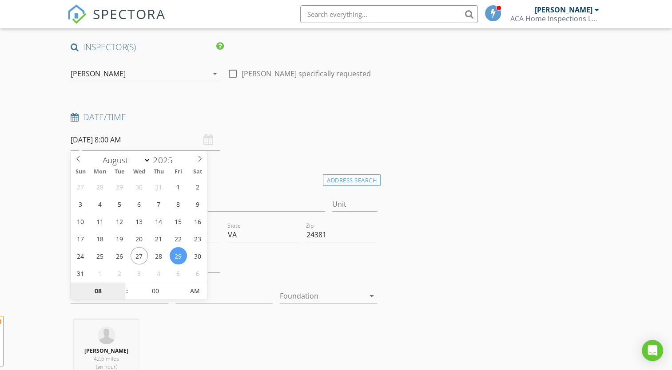
type input "08/29/2025 8:00 AM"
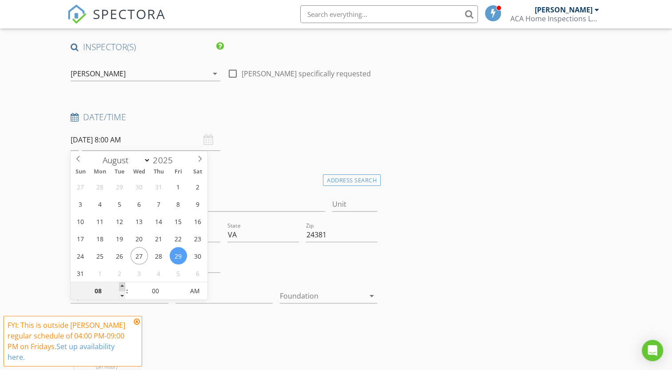
type input "09"
type input "08/29/2025 9:00 AM"
click at [123, 285] on span at bounding box center [122, 286] width 6 height 9
type input "10"
type input "08/29/2025 10:00 AM"
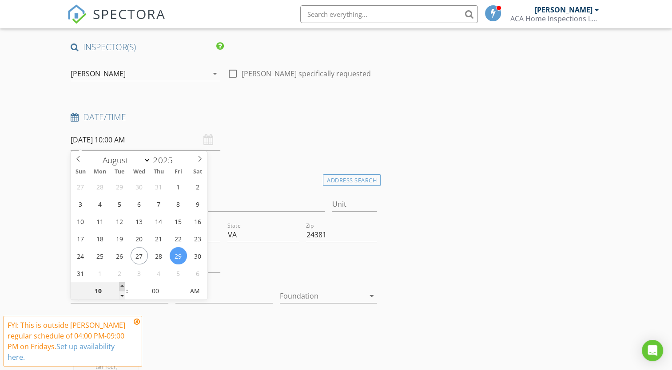
click at [123, 285] on span at bounding box center [122, 286] width 6 height 9
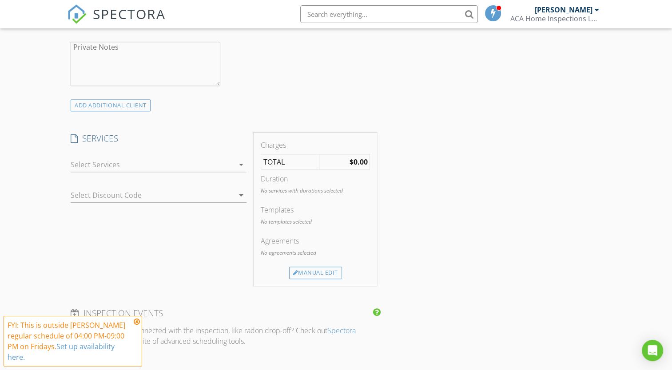
scroll to position [628, 0]
click at [242, 164] on icon "arrow_drop_down" at bounding box center [241, 161] width 11 height 11
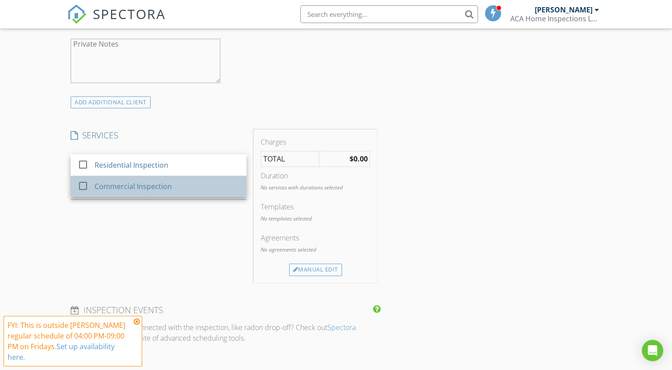
click at [193, 185] on div "Commercial Inspection" at bounding box center [167, 187] width 145 height 18
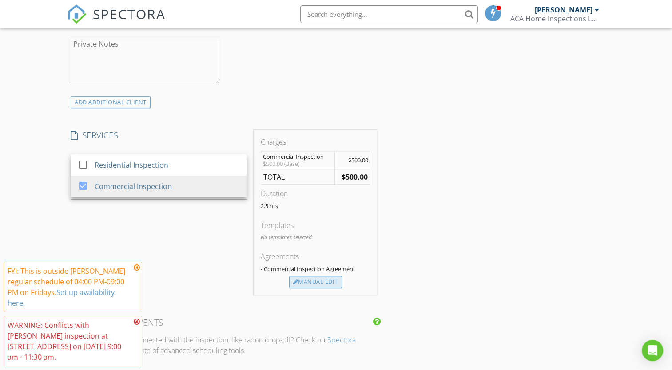
click at [307, 285] on div "Manual Edit" at bounding box center [315, 282] width 53 height 12
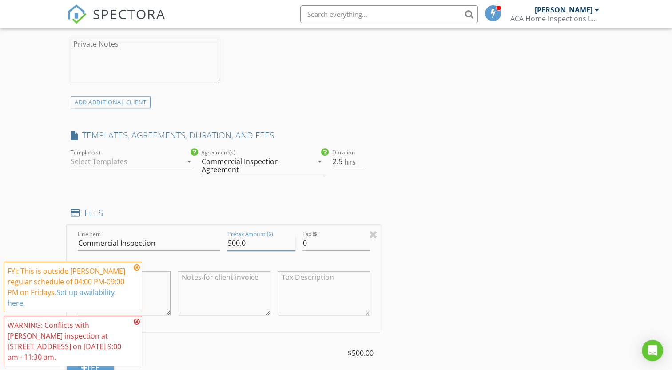
click at [256, 243] on input "500.0" at bounding box center [261, 243] width 68 height 15
type input "5"
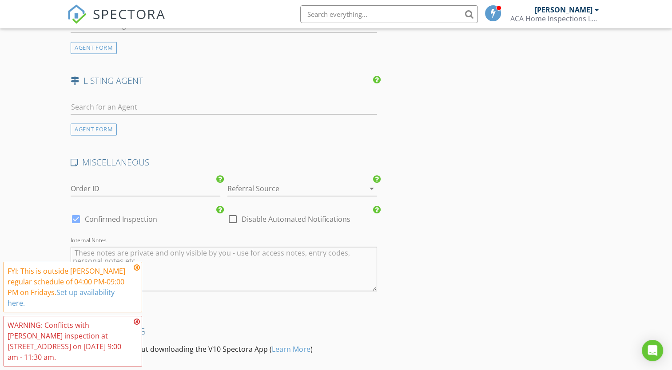
scroll to position [1221, 0]
type input "250.00"
click at [327, 187] on div at bounding box center [289, 188] width 125 height 14
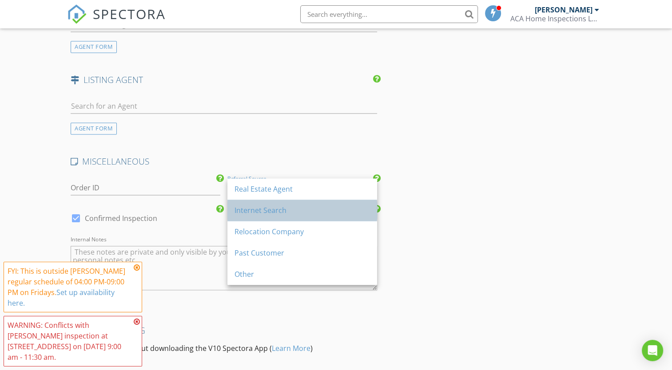
click at [301, 206] on div "Internet Search" at bounding box center [301, 210] width 135 height 11
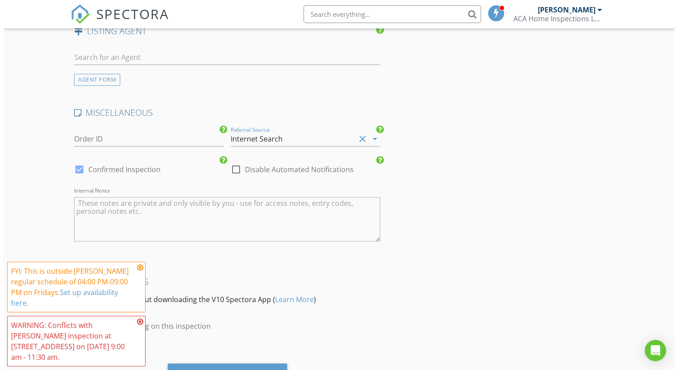
scroll to position [1312, 0]
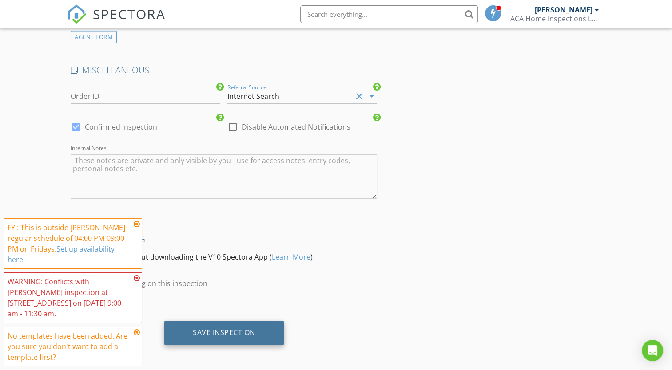
click at [212, 330] on div "Save Inspection" at bounding box center [224, 332] width 63 height 9
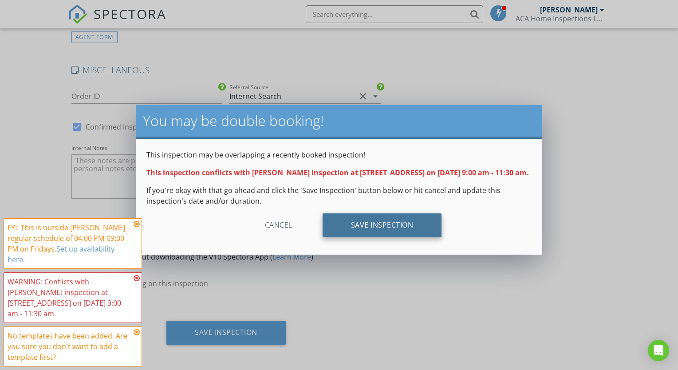
click at [366, 229] on div "Save Inspection" at bounding box center [382, 226] width 119 height 24
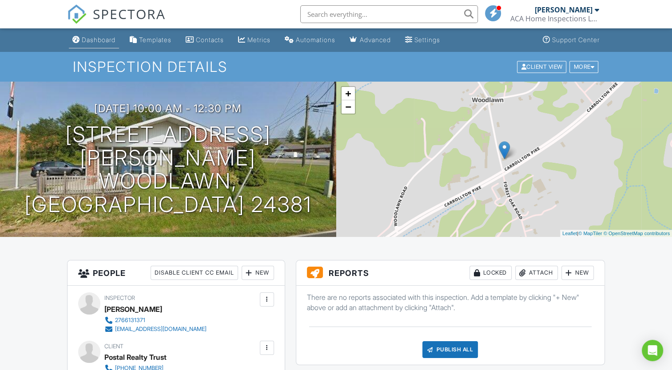
click at [79, 41] on div "Dashboard" at bounding box center [76, 39] width 8 height 7
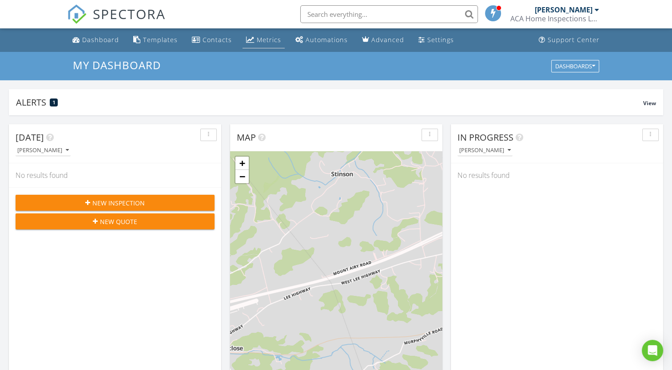
click at [259, 44] on link "Metrics" at bounding box center [263, 40] width 42 height 16
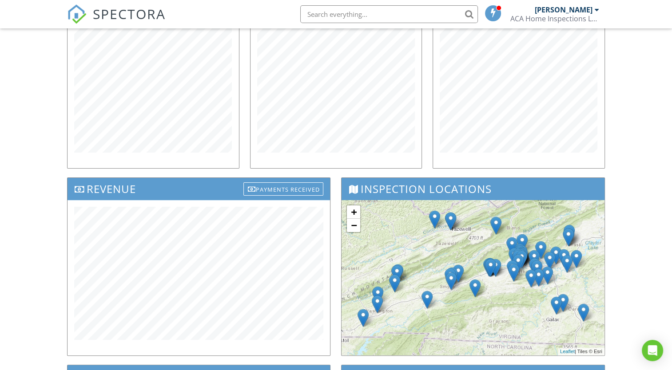
scroll to position [153, 0]
